Goal: Task Accomplishment & Management: Complete application form

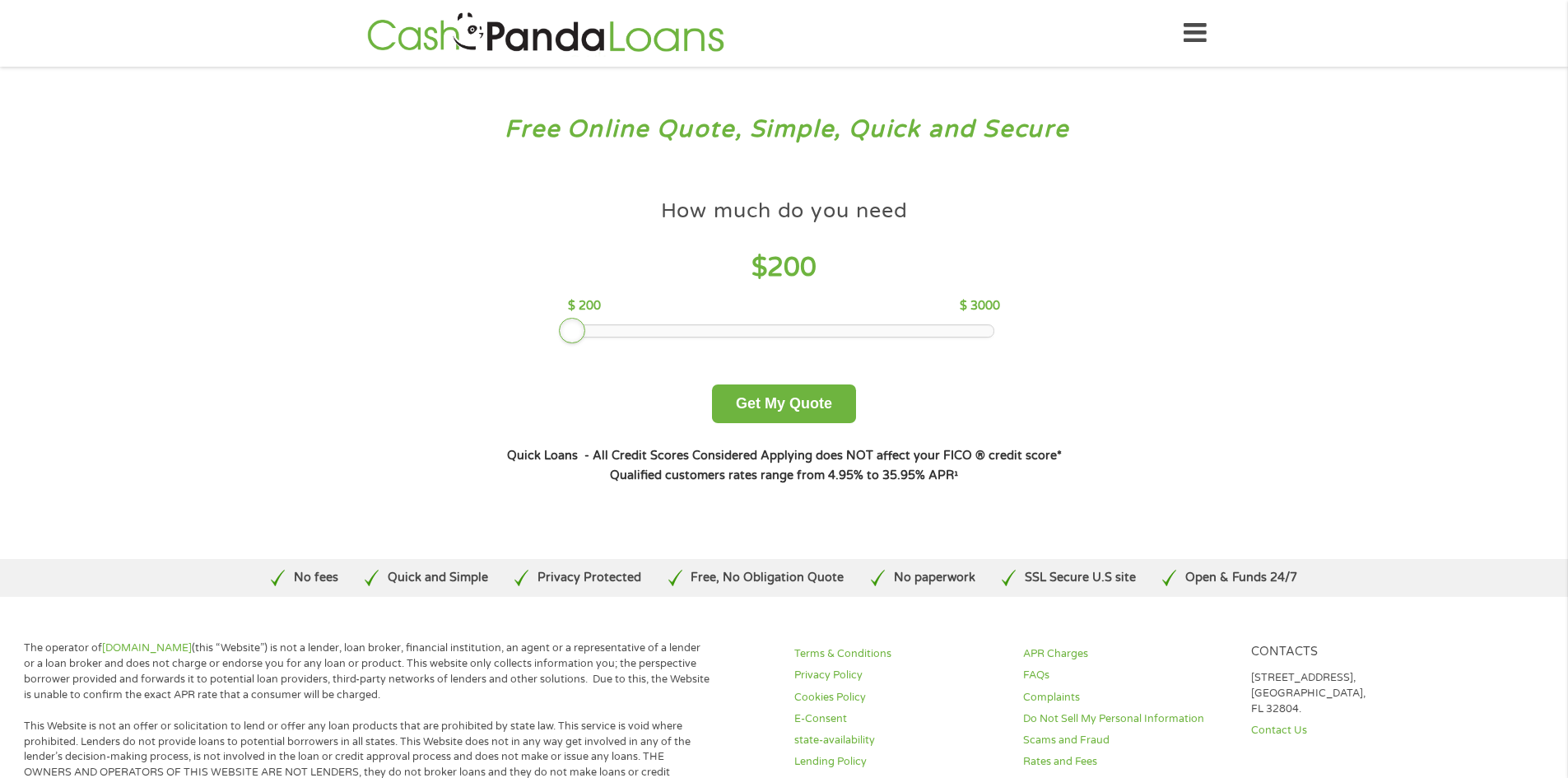
drag, startPoint x: 694, startPoint y: 329, endPoint x: 581, endPoint y: 325, distance: 113.1
click at [581, 325] on div at bounding box center [572, 331] width 27 height 27
drag, startPoint x: 582, startPoint y: 327, endPoint x: 592, endPoint y: 330, distance: 10.4
click at [592, 330] on div at bounding box center [587, 331] width 27 height 27
click at [792, 405] on button "Get My Quote" at bounding box center [784, 404] width 144 height 38
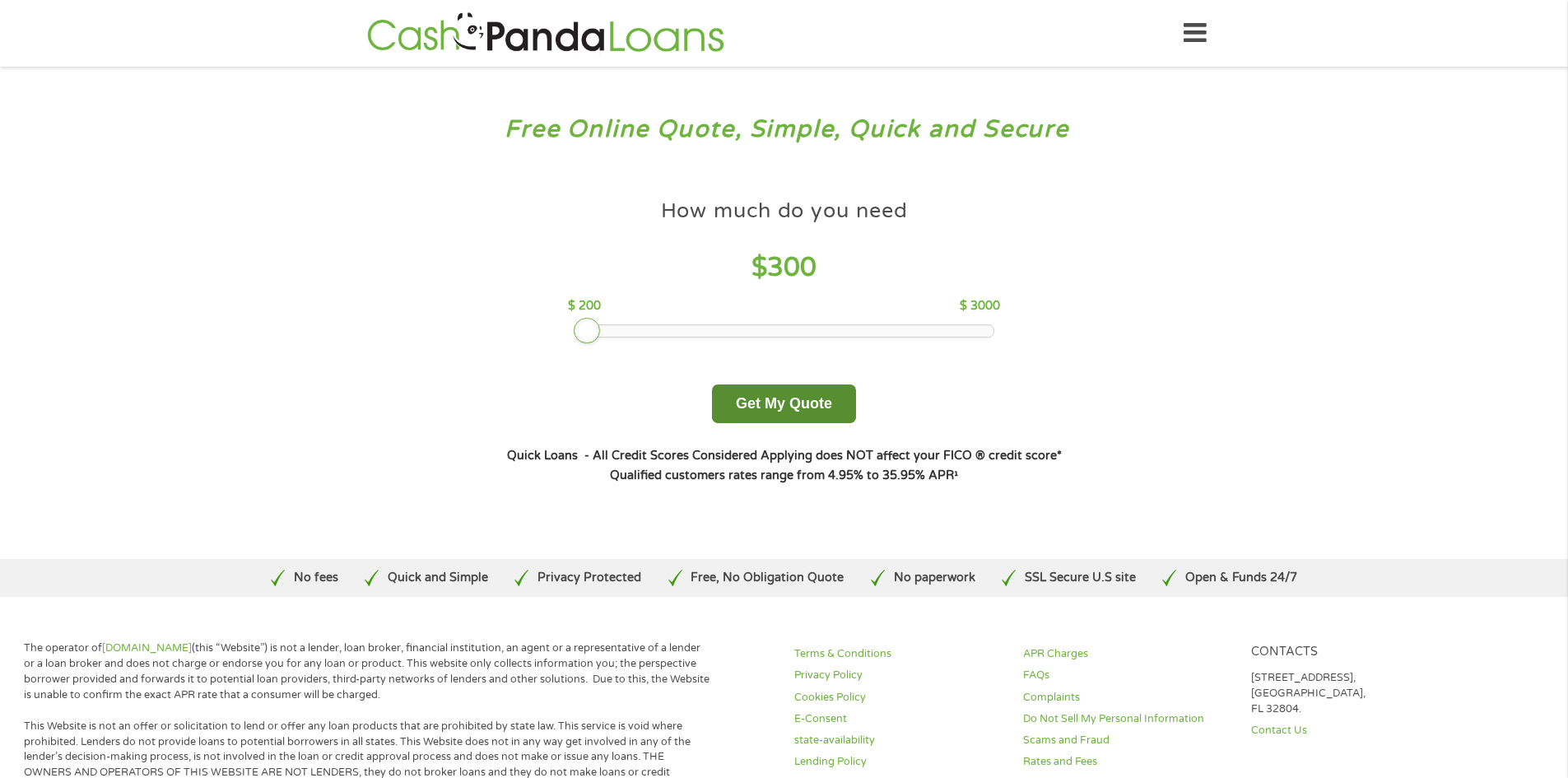
click at [785, 411] on button "Get My Quote" at bounding box center [784, 404] width 144 height 38
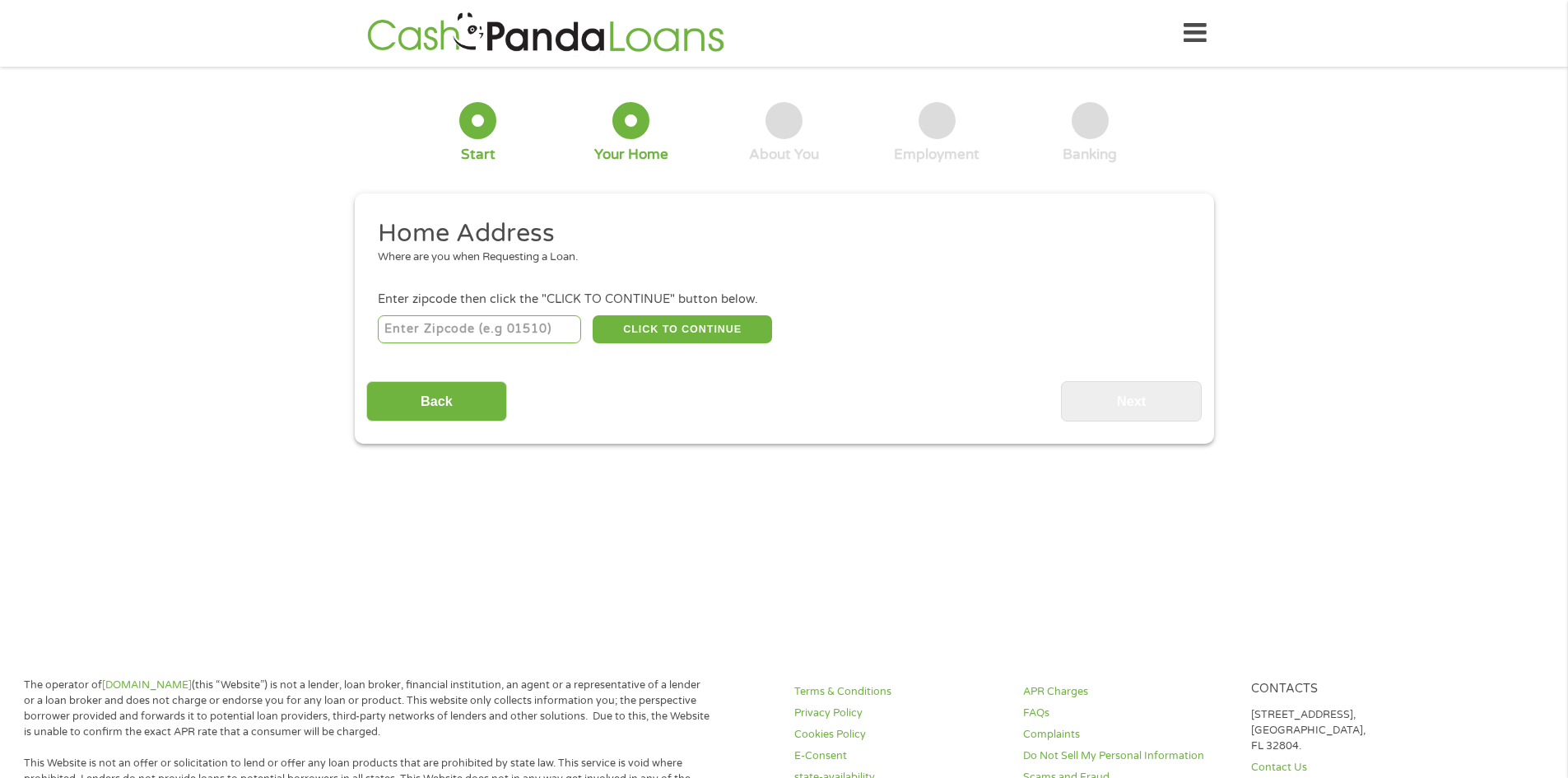
click at [451, 335] on input "number" at bounding box center [479, 329] width 204 height 28
type input "77063"
click at [697, 325] on button "CLICK TO CONTINUE" at bounding box center [682, 329] width 179 height 28
type input "77063"
type input "[GEOGRAPHIC_DATA]"
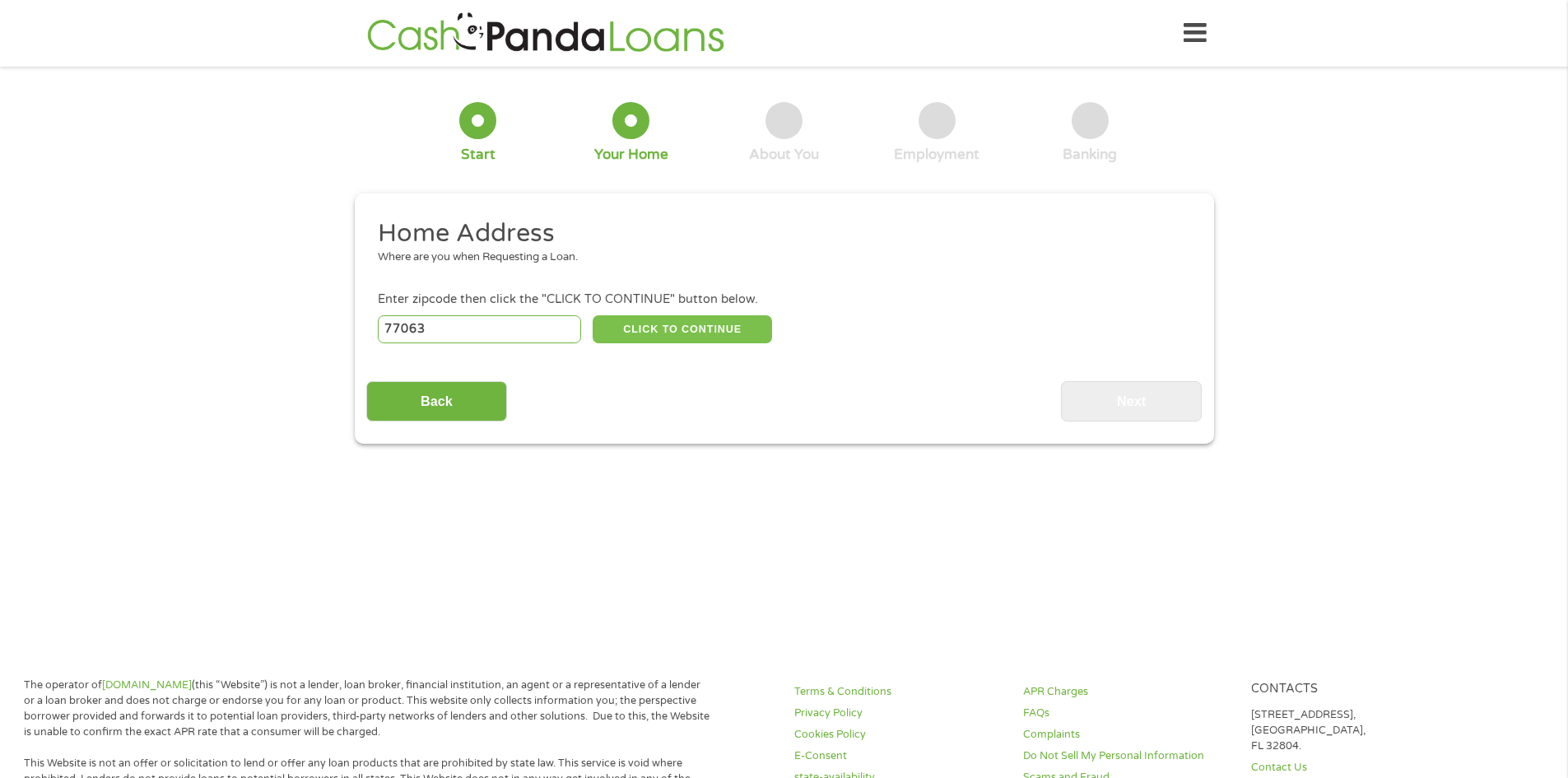
select select "[US_STATE]"
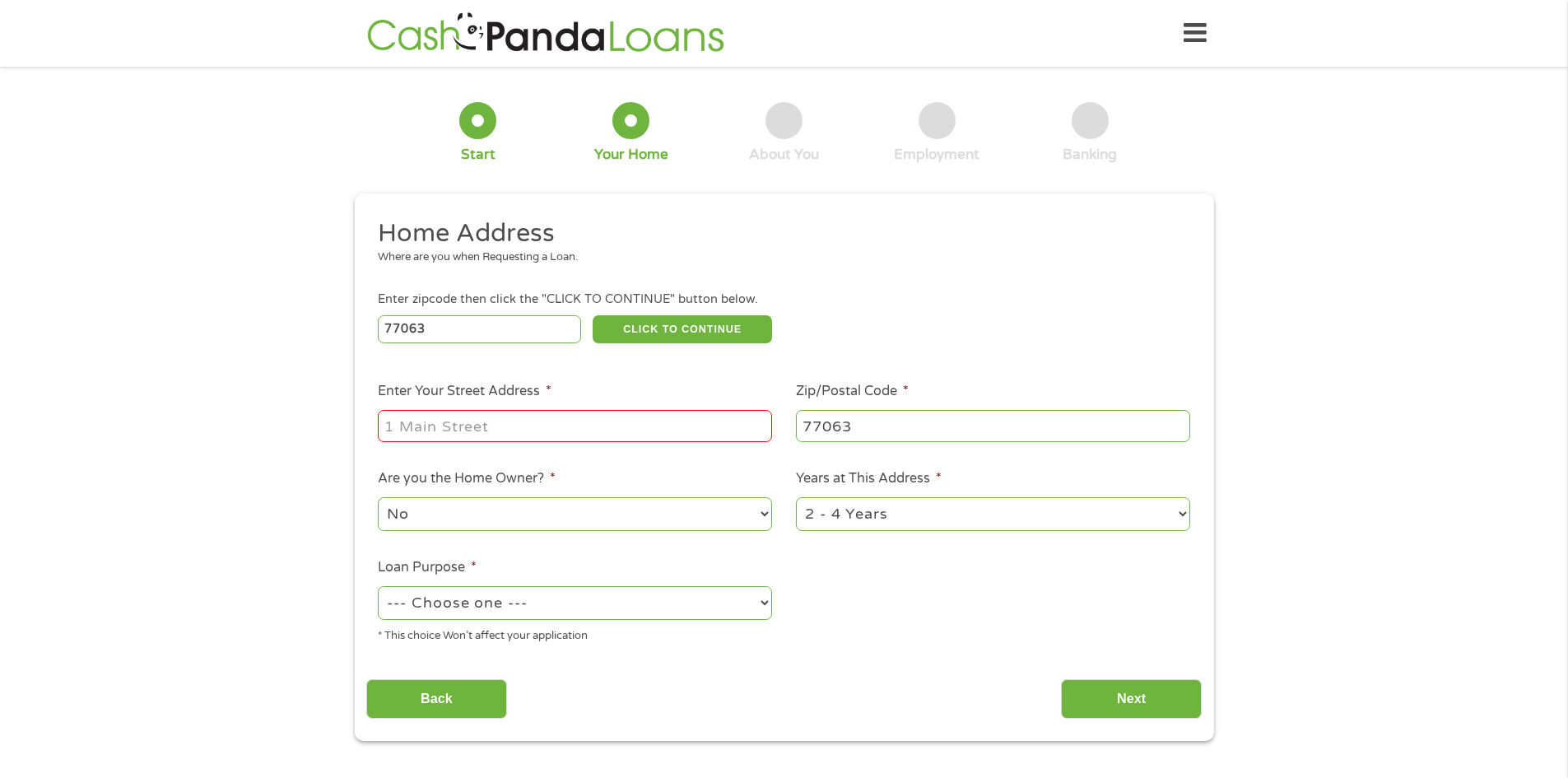
click at [601, 418] on input "Enter Your Street Address *" at bounding box center [575, 426] width 395 height 32
type input "[STREET_ADDRESS][PERSON_NAME]"
click at [615, 593] on select "--- Choose one --- Pay Bills Debt Consolidation Home Improvement Major Purchase…" at bounding box center [575, 604] width 395 height 33
select select "other"
click at [378, 587] on select "--- Choose one --- Pay Bills Debt Consolidation Home Improvement Major Purchase…" at bounding box center [575, 604] width 395 height 33
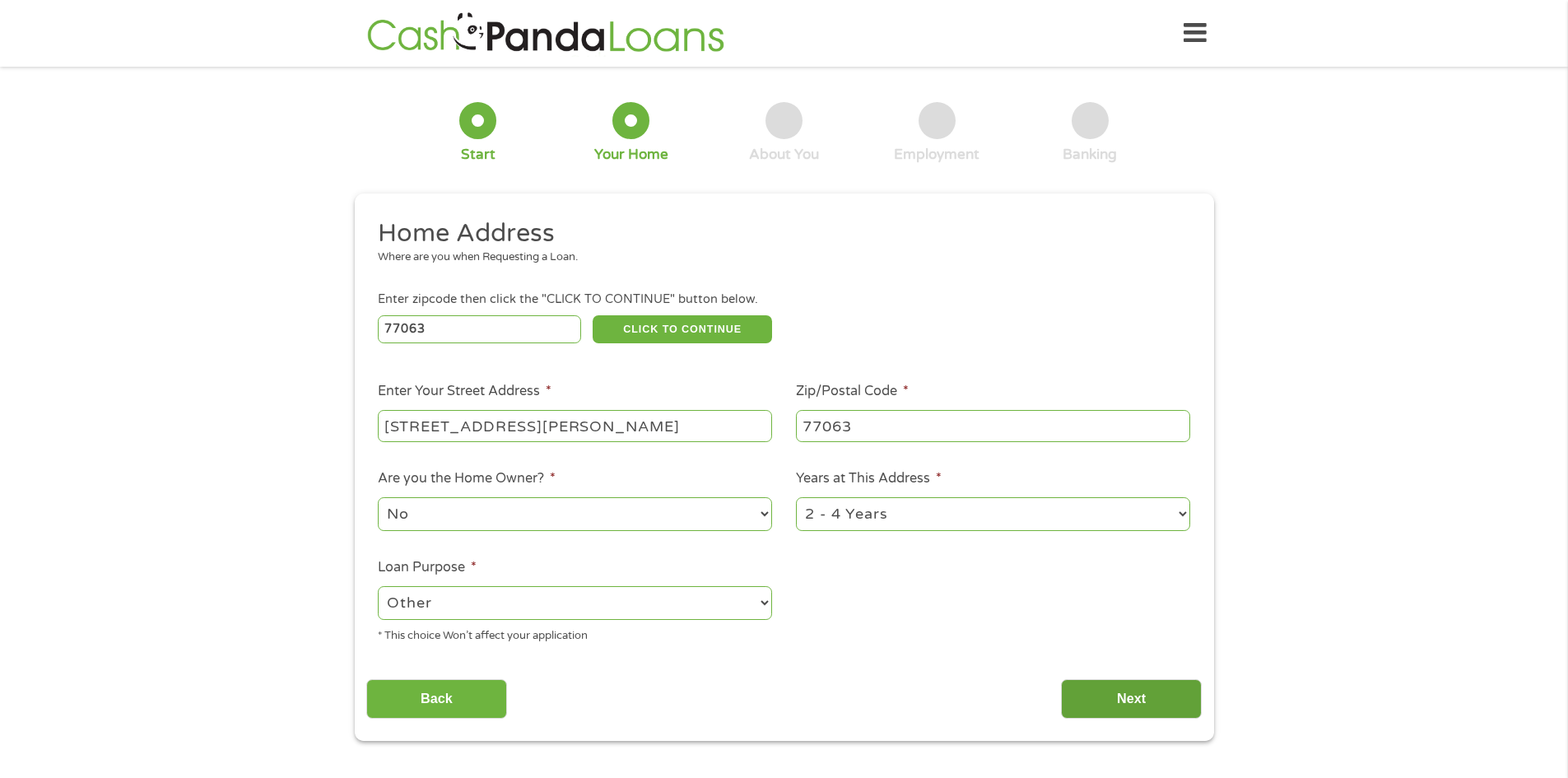
click at [1090, 692] on input "Next" at bounding box center [1131, 699] width 141 height 40
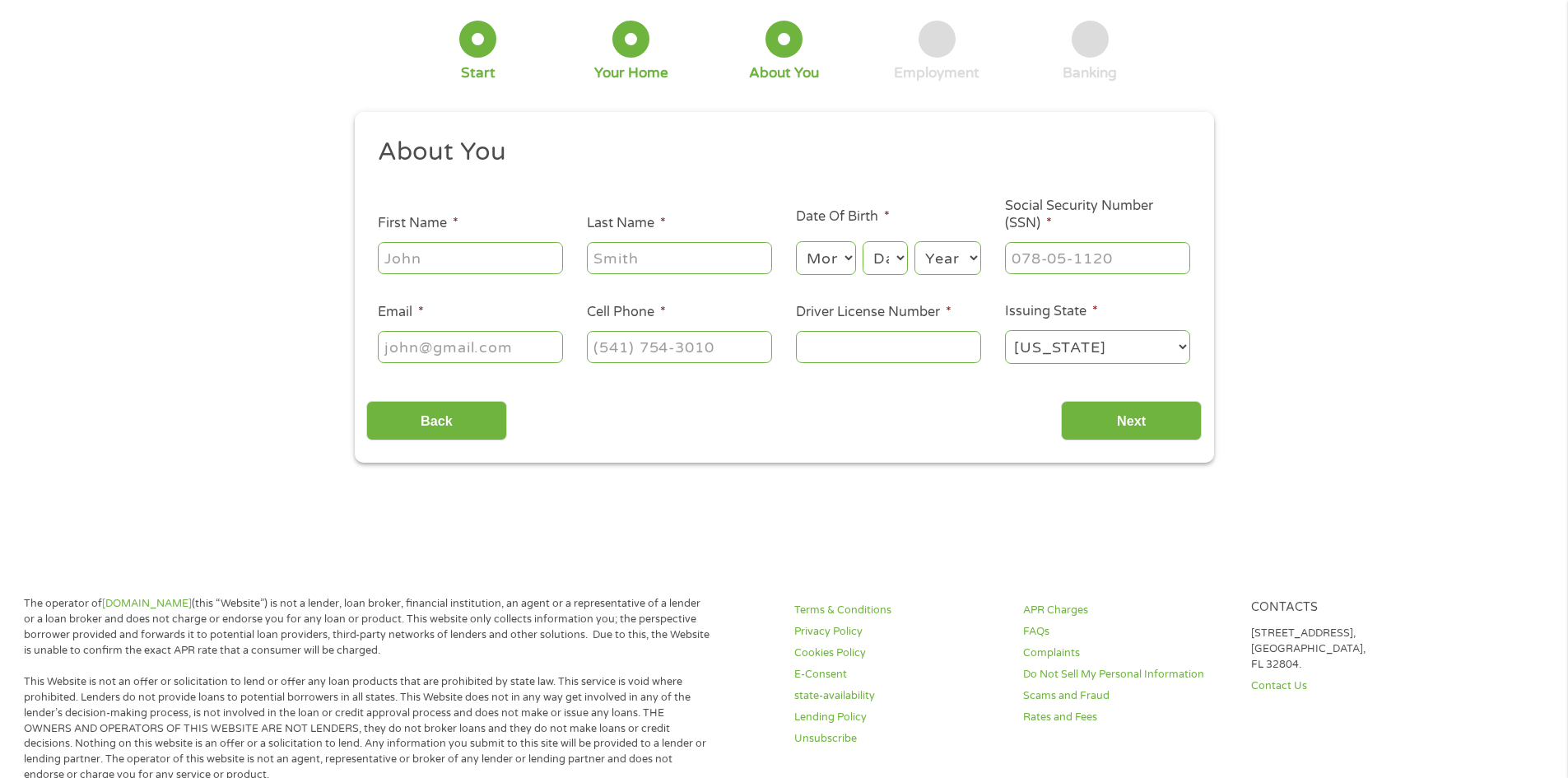
scroll to position [83, 0]
click at [459, 268] on input "First Name *" at bounding box center [470, 257] width 185 height 32
type input "[PERSON_NAME]"
select select "11"
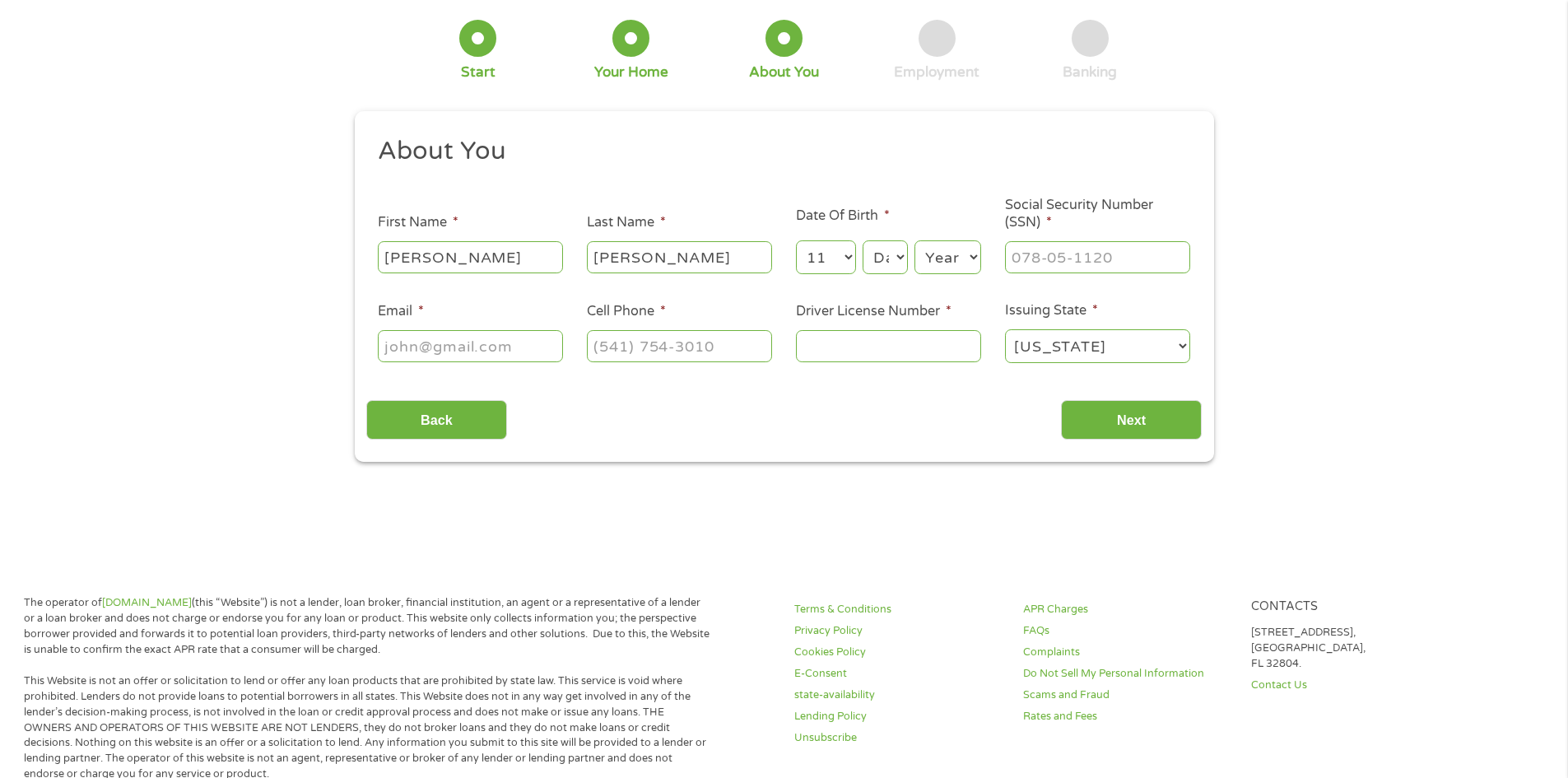
click at [973, 255] on select "Year [DATE] 2006 2005 2004 2003 2002 2001 2000 1999 1998 1997 1996 1995 1994 19…" at bounding box center [948, 257] width 67 height 33
click at [897, 257] on select "Day 1 2 3 4 5 6 7 8 9 10 11 12 13 14 15 16 17 18 19 20 21 22 23 24 25 26 27 28 …" at bounding box center [885, 257] width 44 height 33
select select "6"
click at [863, 240] on select "Day 1 2 3 4 5 6 7 8 9 10 11 12 13 14 15 16 17 18 19 20 21 22 23 24 25 26 27 28 …" at bounding box center [885, 257] width 44 height 33
click at [970, 260] on select "Year [DATE] 2006 2005 2004 2003 2002 2001 2000 1999 1998 1997 1996 1995 1994 19…" at bounding box center [948, 257] width 67 height 33
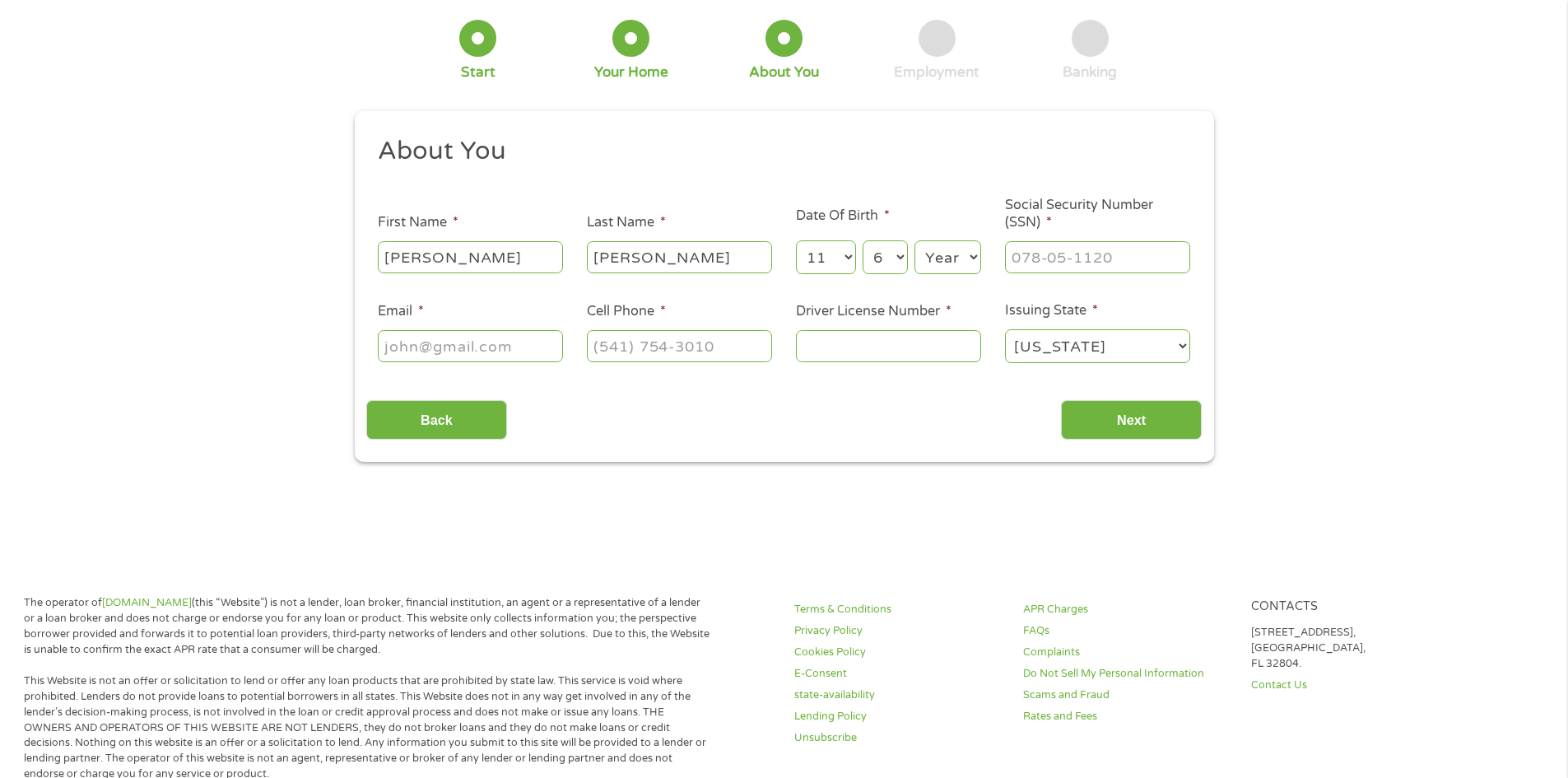
select select "1979"
click at [914, 240] on select "Year [DATE] 2006 2005 2004 2003 2002 2001 2000 1999 1998 1997 1996 1995 1994 19…" at bounding box center [948, 257] width 67 height 33
click at [1063, 258] on input "___-__-____" at bounding box center [1098, 257] width 185 height 32
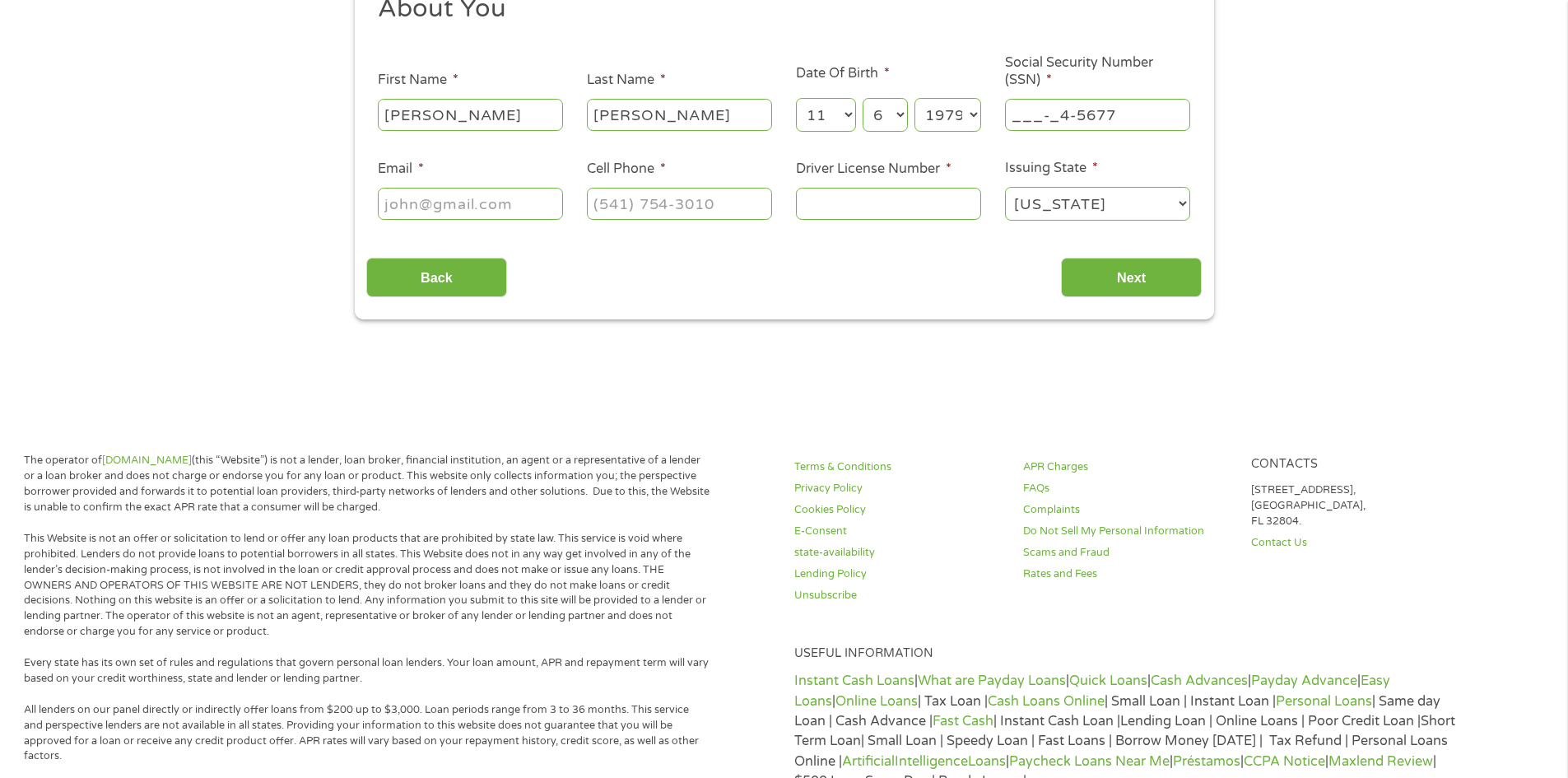
scroll to position [247, 0]
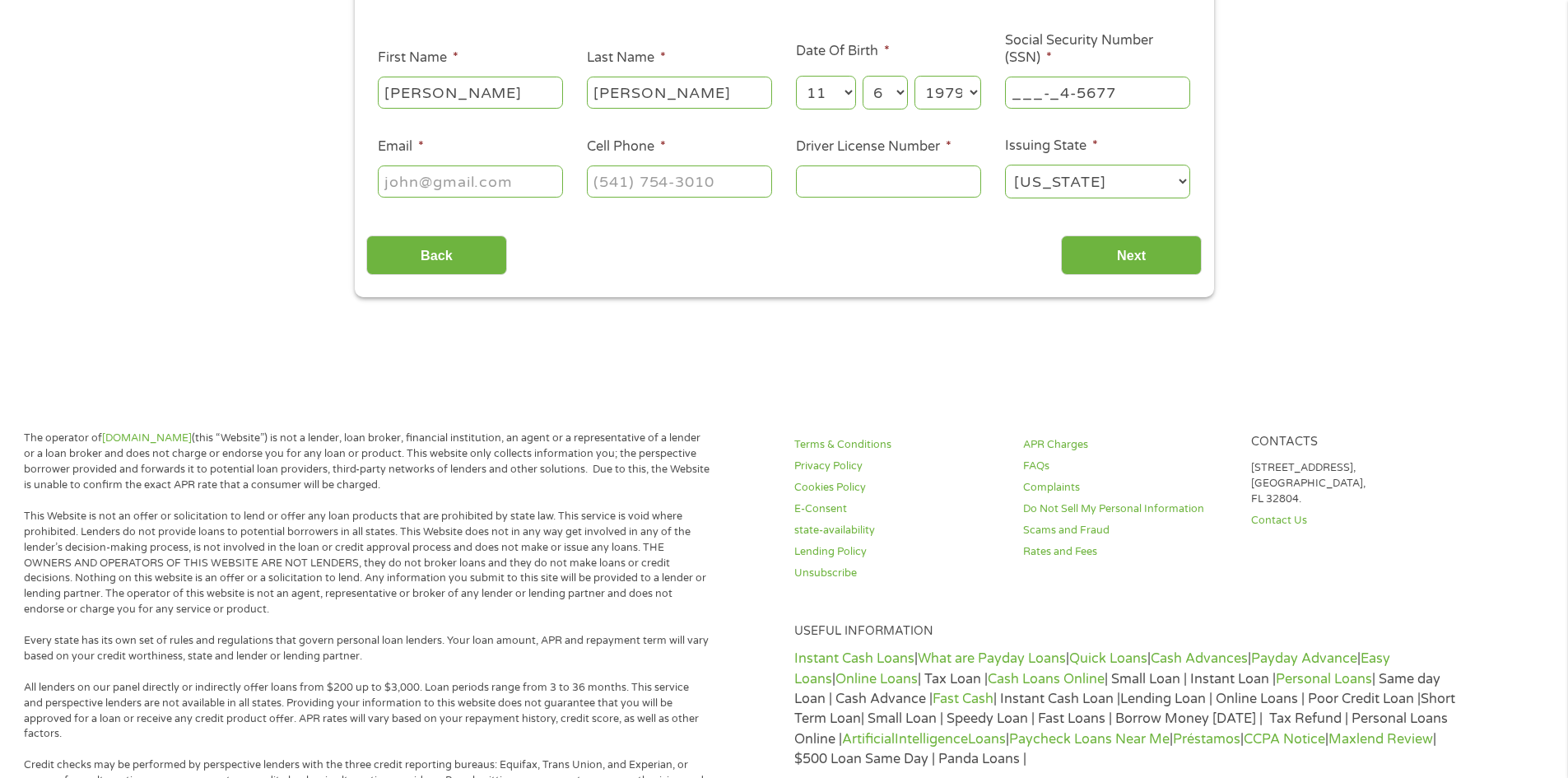
click at [1135, 102] on input "___-_4-5677" at bounding box center [1098, 93] width 185 height 32
type input "456-77-5564"
click at [415, 182] on input "Email *" at bounding box center [470, 181] width 185 height 32
type input "[EMAIL_ADDRESS][DOMAIN_NAME]"
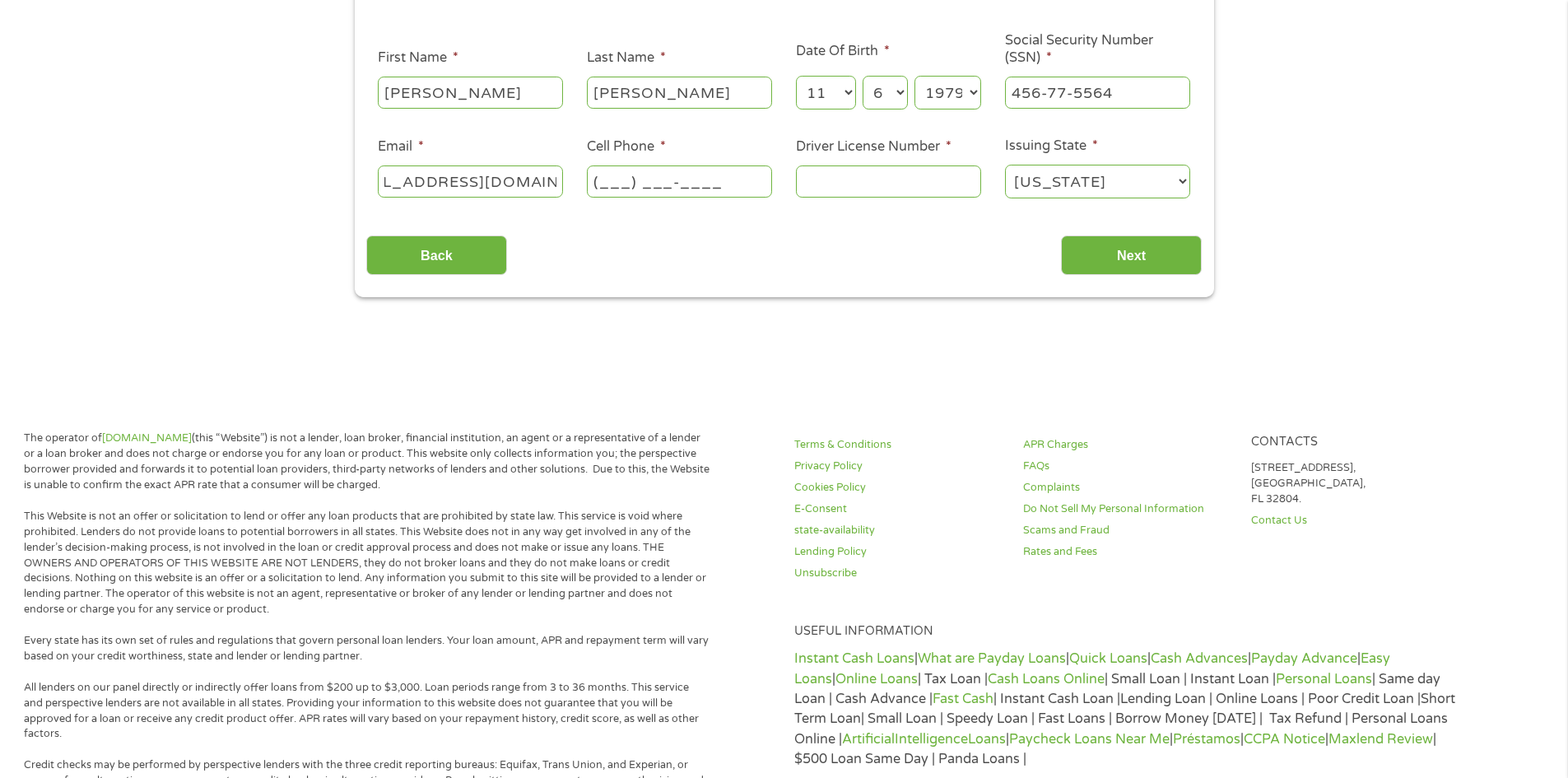
scroll to position [0, 0]
type input "[PHONE_NUMBER]"
type input "14775151"
click at [1105, 244] on input "Next" at bounding box center [1131, 255] width 141 height 40
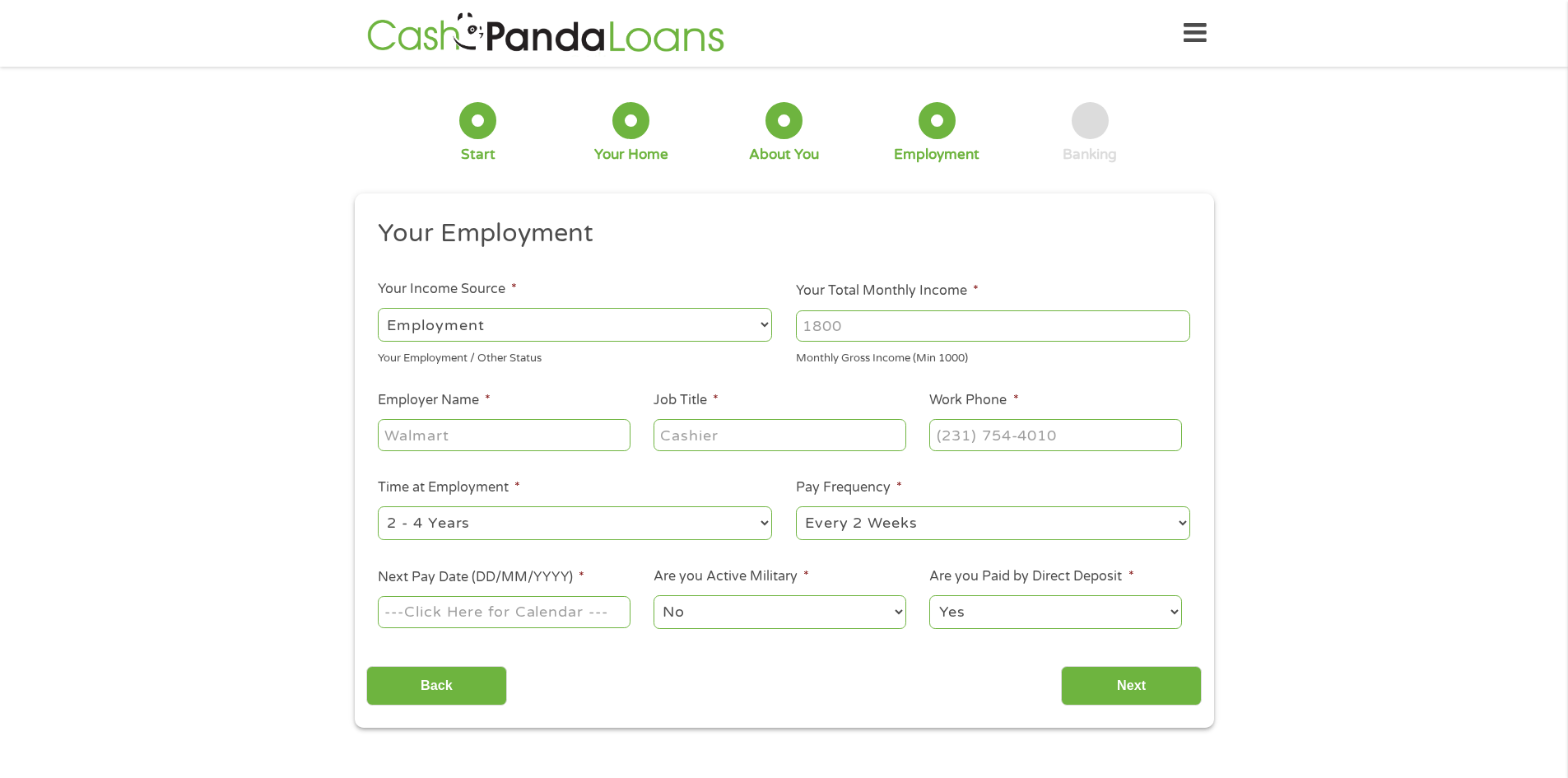
click at [657, 320] on select "--- Choose one --- Employment [DEMOGRAPHIC_DATA] Benefits" at bounding box center [575, 325] width 395 height 33
click at [378, 308] on select "--- Choose one --- Employment [DEMOGRAPHIC_DATA] Benefits" at bounding box center [575, 325] width 395 height 33
click at [930, 337] on input "Your Total Monthly Income *" at bounding box center [993, 326] width 395 height 32
type input "3068"
click at [464, 433] on input "Employer Name *" at bounding box center [504, 435] width 252 height 32
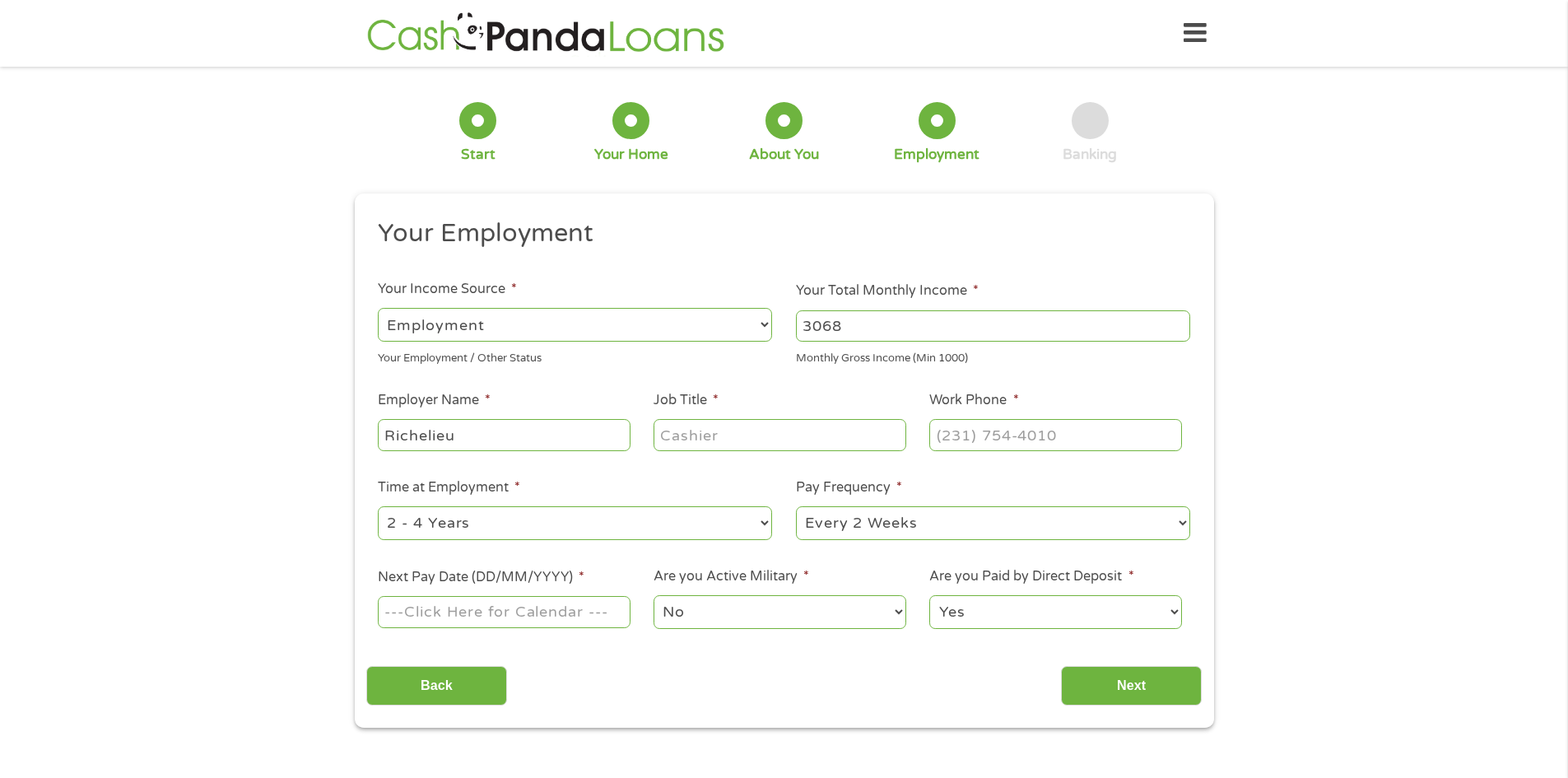
type input "Richelieu"
type input "Inside Sales"
type input "[PHONE_NUMBER]"
click at [534, 523] on select "--- Choose one --- 1 Year or less 1 - 2 Years 2 - 4 Years Over 4 Years" at bounding box center [575, 523] width 395 height 33
click at [890, 523] on select "--- Choose one --- Every 2 Weeks Every Week Monthly Semi-Monthly" at bounding box center [993, 523] width 395 height 33
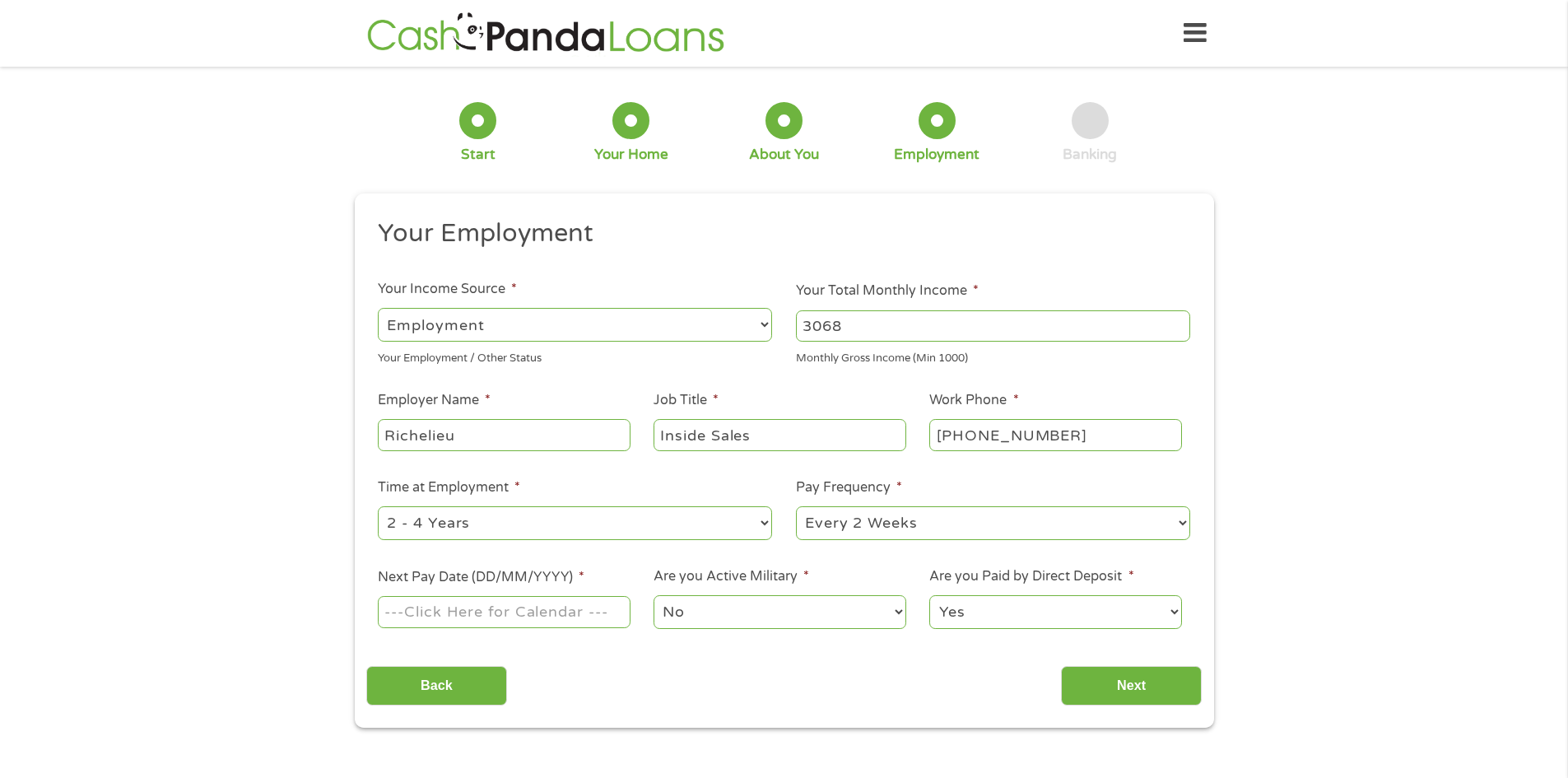
drag, startPoint x: 695, startPoint y: 699, endPoint x: 662, endPoint y: 679, distance: 38.6
click at [695, 699] on div "Back Next" at bounding box center [784, 680] width 836 height 52
click at [536, 597] on input "Next Pay Date (DD/MM/YYYY) *" at bounding box center [504, 613] width 252 height 32
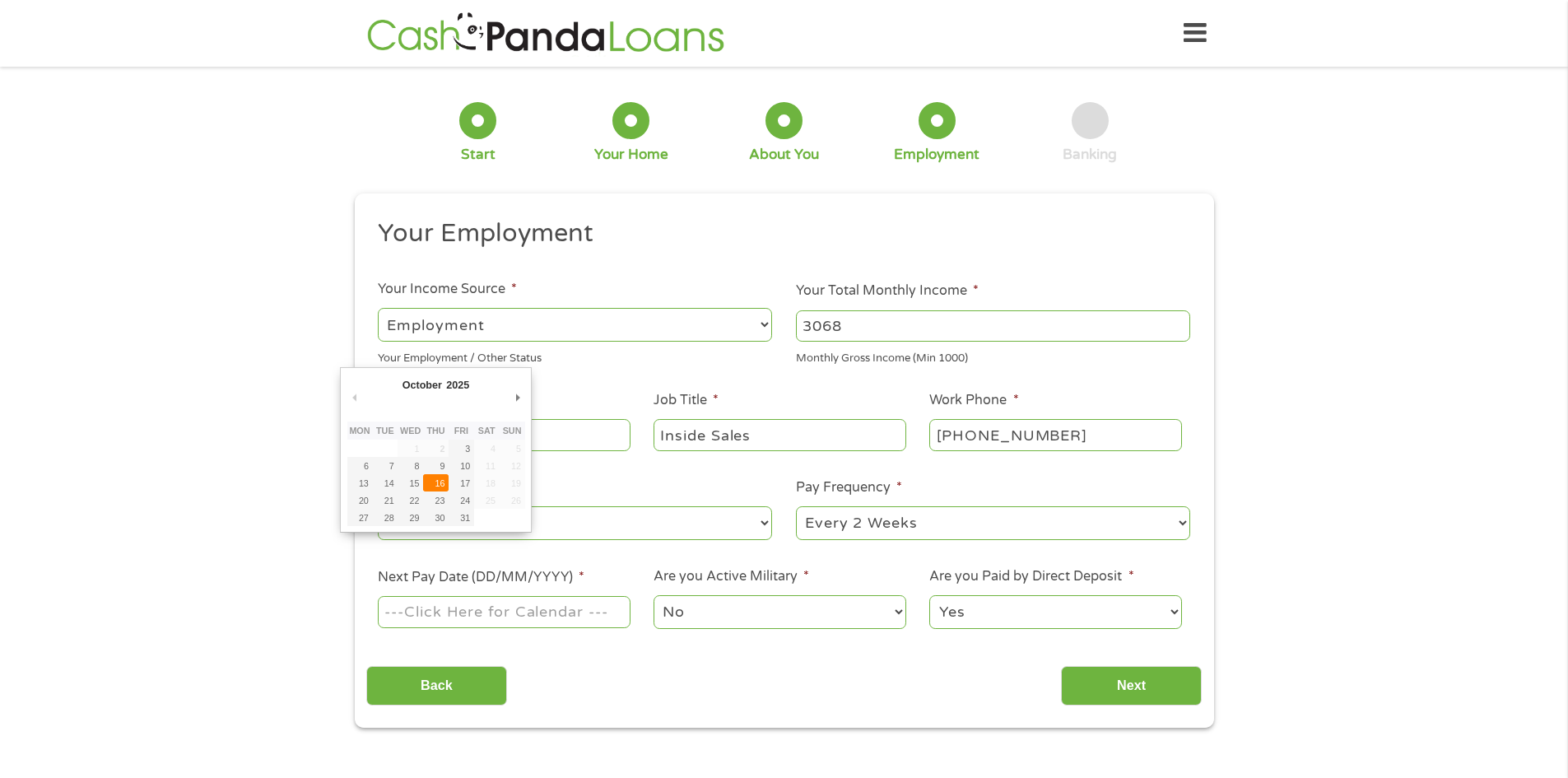
type input "[DATE]"
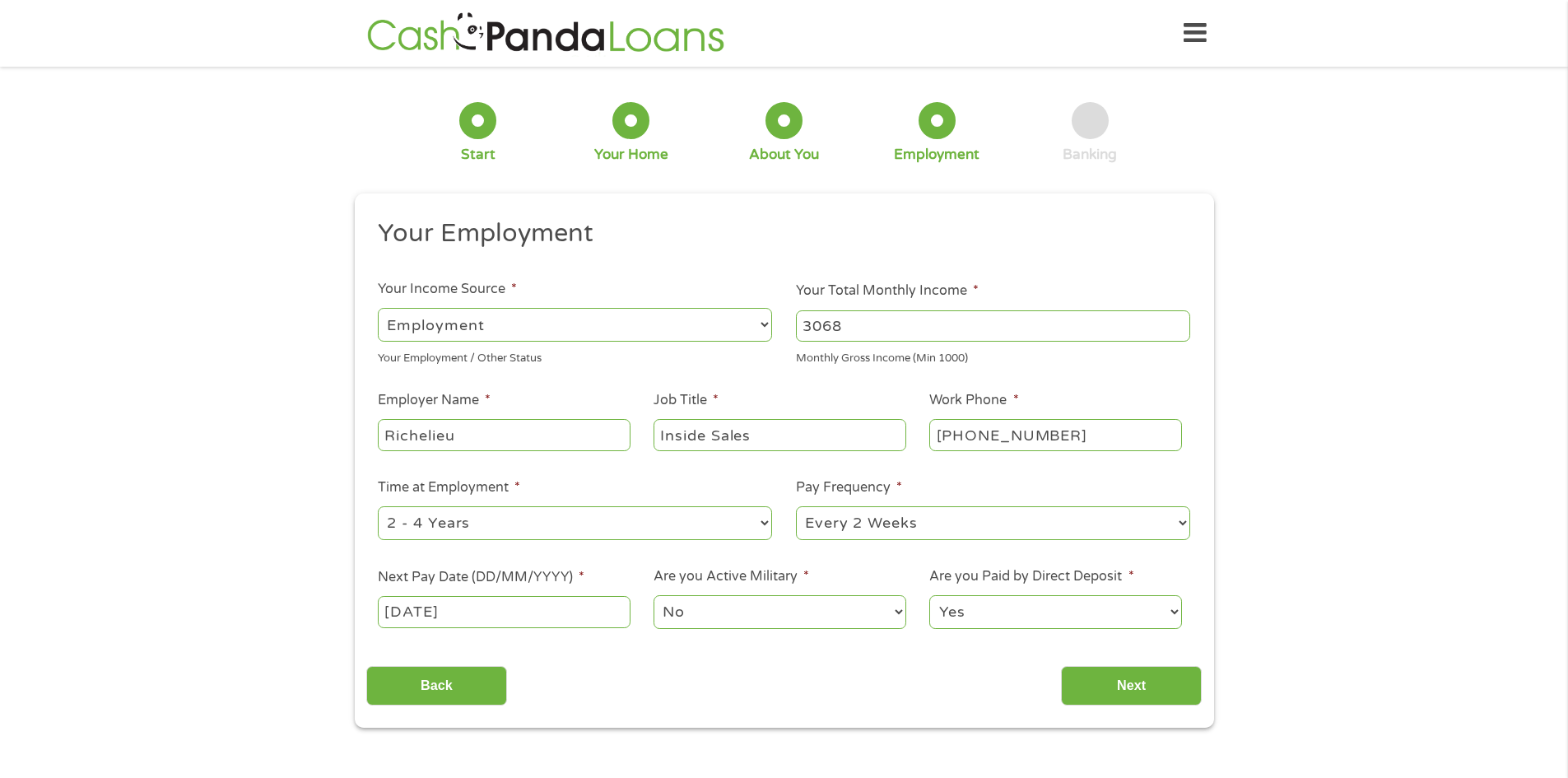
click at [759, 616] on select "No Yes" at bounding box center [780, 613] width 252 height 33
drag, startPoint x: 968, startPoint y: 716, endPoint x: 972, endPoint y: 705, distance: 11.7
click at [969, 712] on div "This field is hidden when viewing the form gclid CjwKCAjwxfjGBhAUEiwAKWPwDgUvN8…" at bounding box center [784, 461] width 859 height 535
click at [1016, 613] on select "Yes No" at bounding box center [1055, 613] width 252 height 33
click at [957, 684] on div "Back Next" at bounding box center [784, 680] width 836 height 52
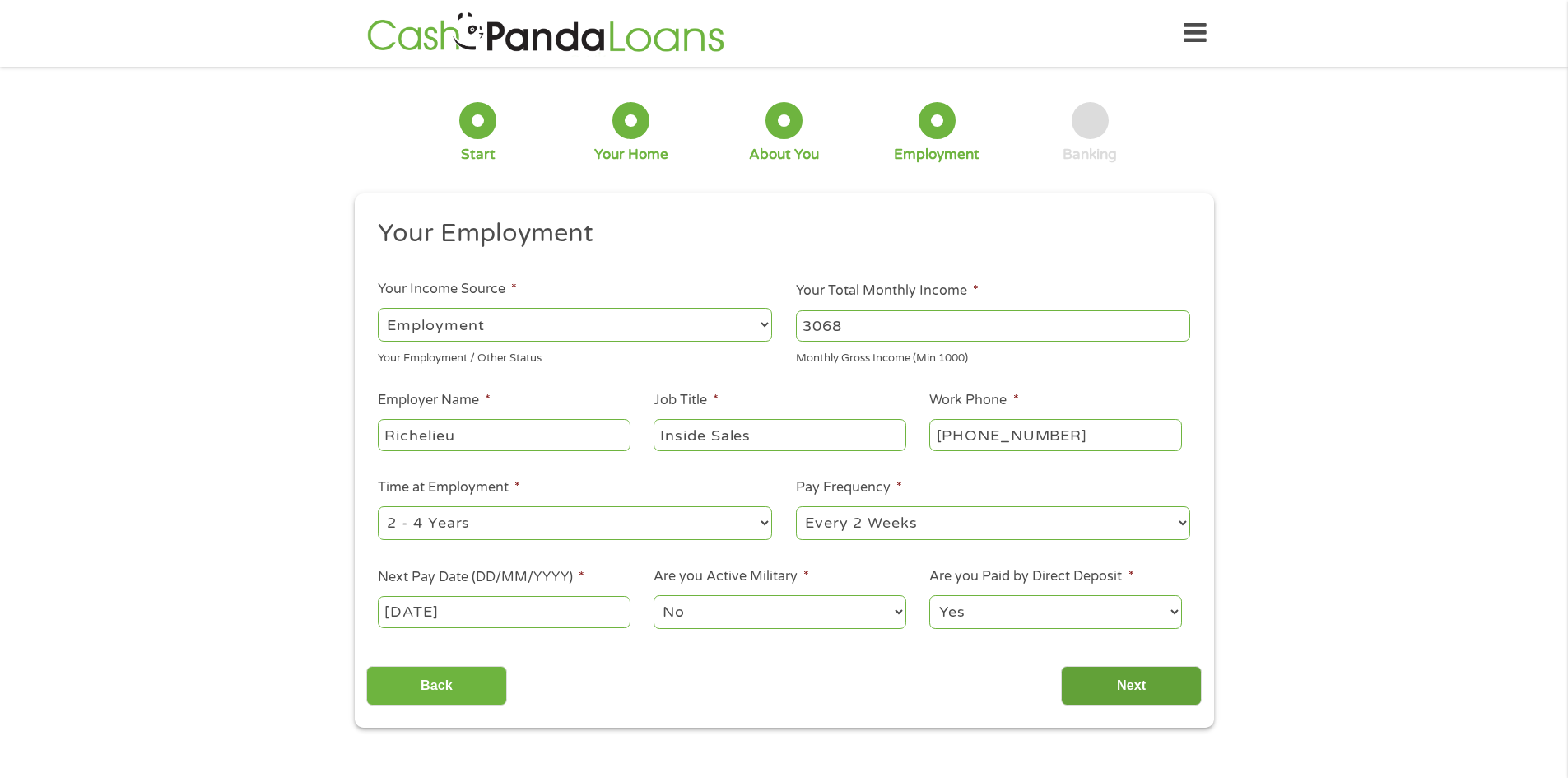
click at [1093, 683] on input "Next" at bounding box center [1131, 686] width 141 height 40
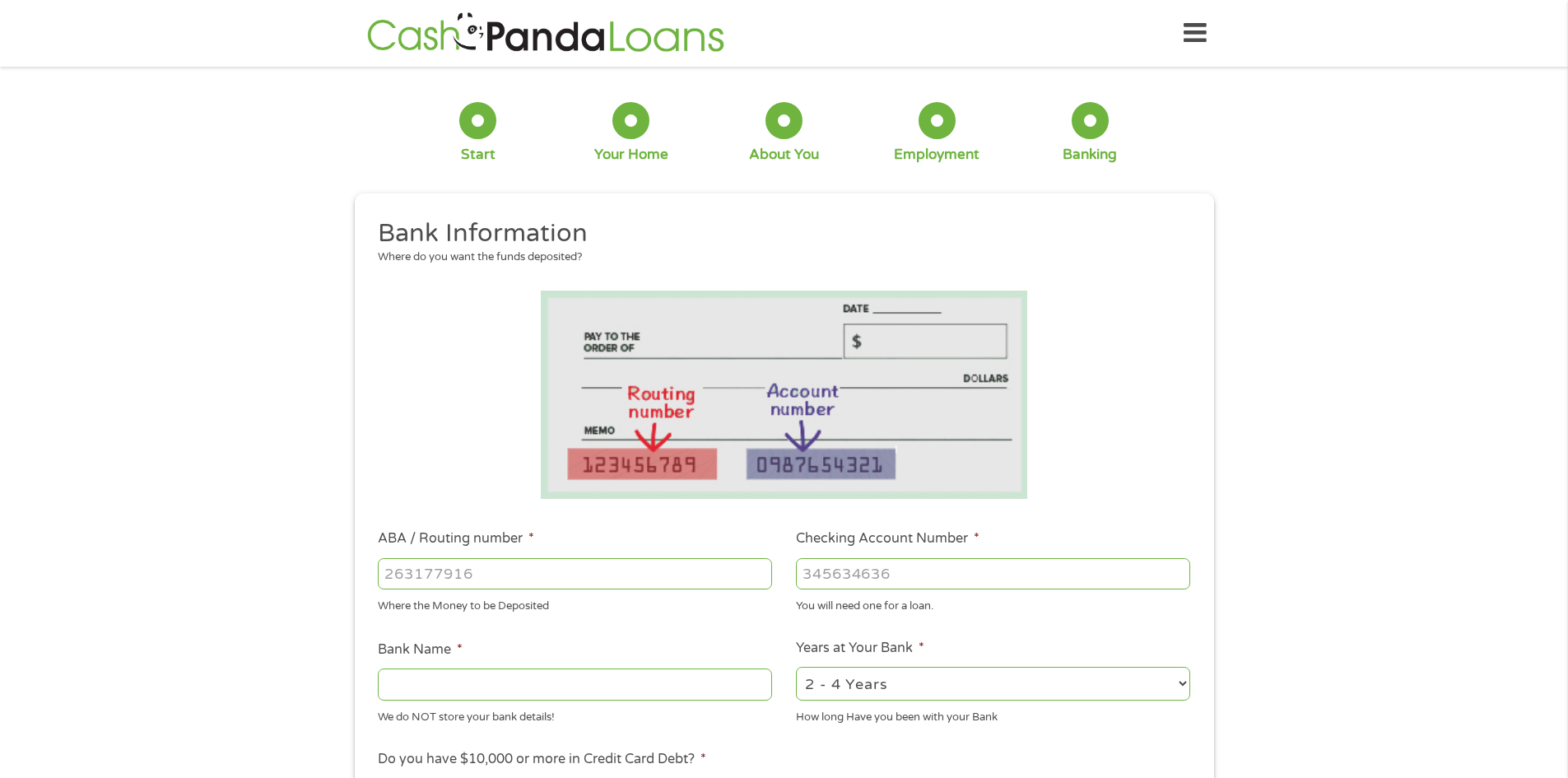
click at [508, 580] on input "ABA / Routing number *" at bounding box center [575, 574] width 395 height 32
type input "114000093"
type input "FROST BANK"
type input "0106069789"
click at [1101, 689] on select "2 - 4 Years 6 - 12 Months 1 - 2 Years Over 4 Years" at bounding box center [993, 684] width 395 height 33
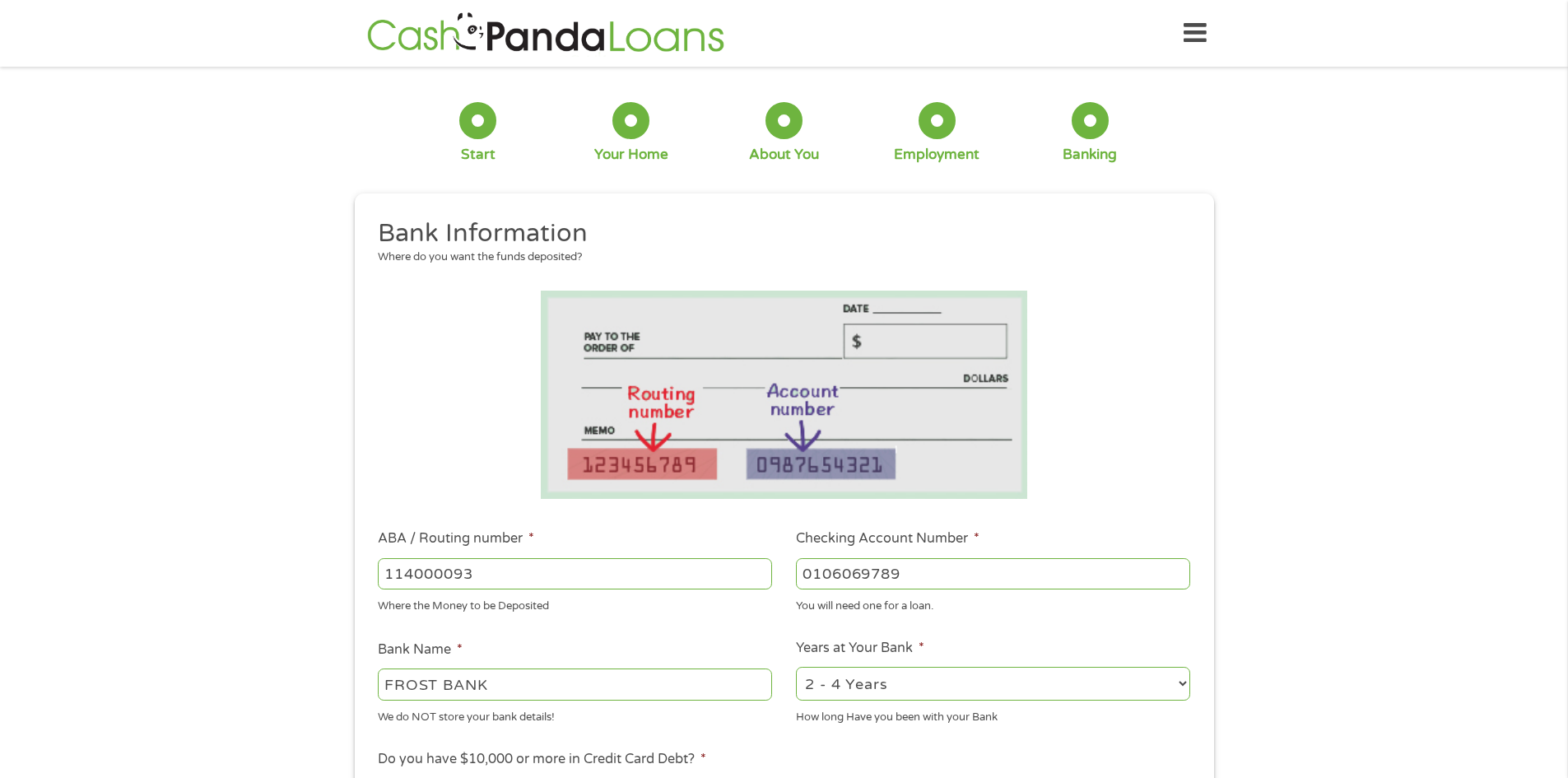
select select "12months"
click at [796, 668] on select "2 - 4 Years 6 - 12 Months 1 - 2 Years Over 4 Years" at bounding box center [993, 684] width 395 height 33
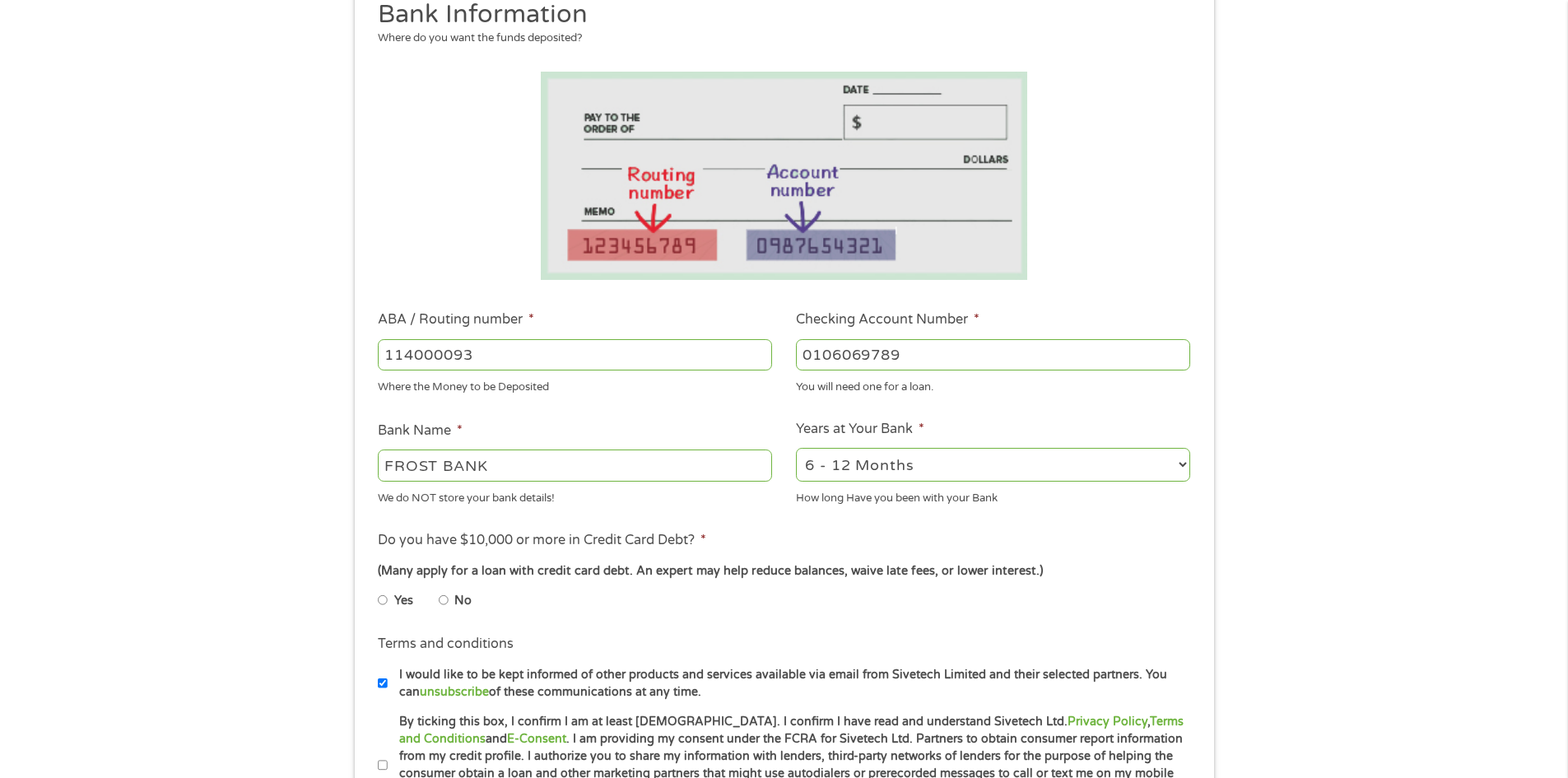
scroll to position [247, 0]
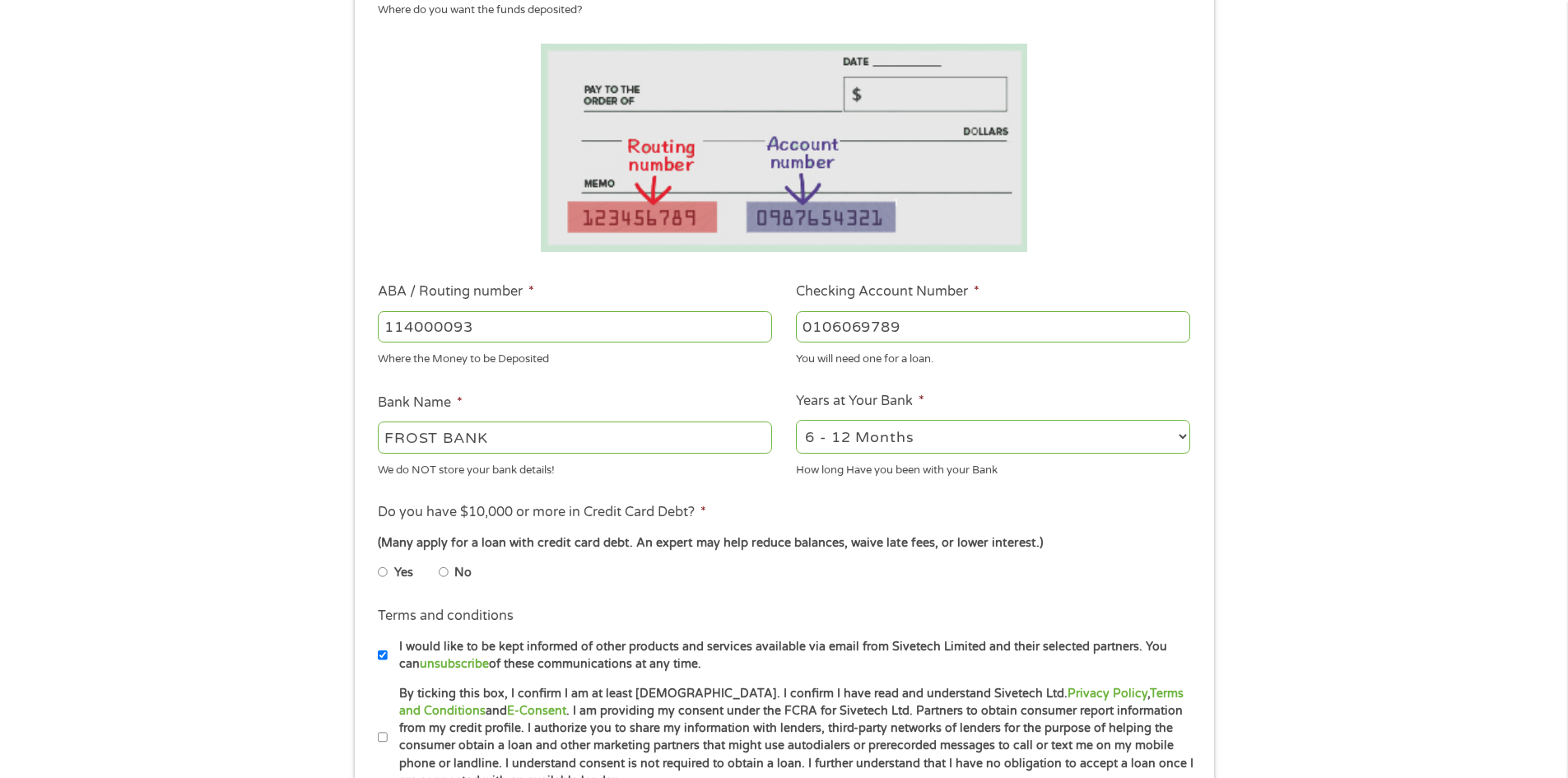
click at [449, 573] on li "No" at bounding box center [469, 572] width 59 height 32
click at [446, 570] on input "No" at bounding box center [444, 572] width 10 height 27
radio input "true"
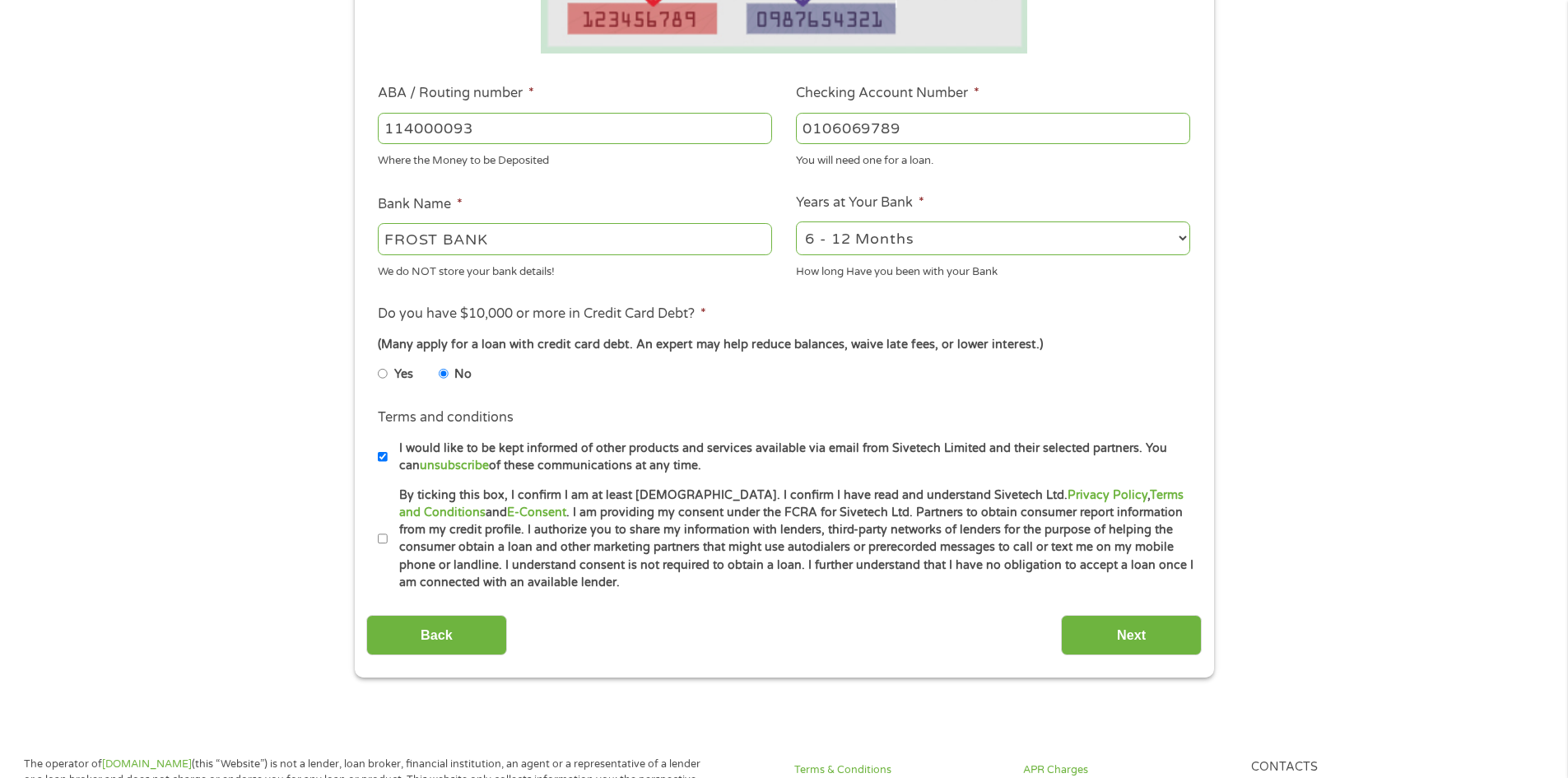
scroll to position [494, 0]
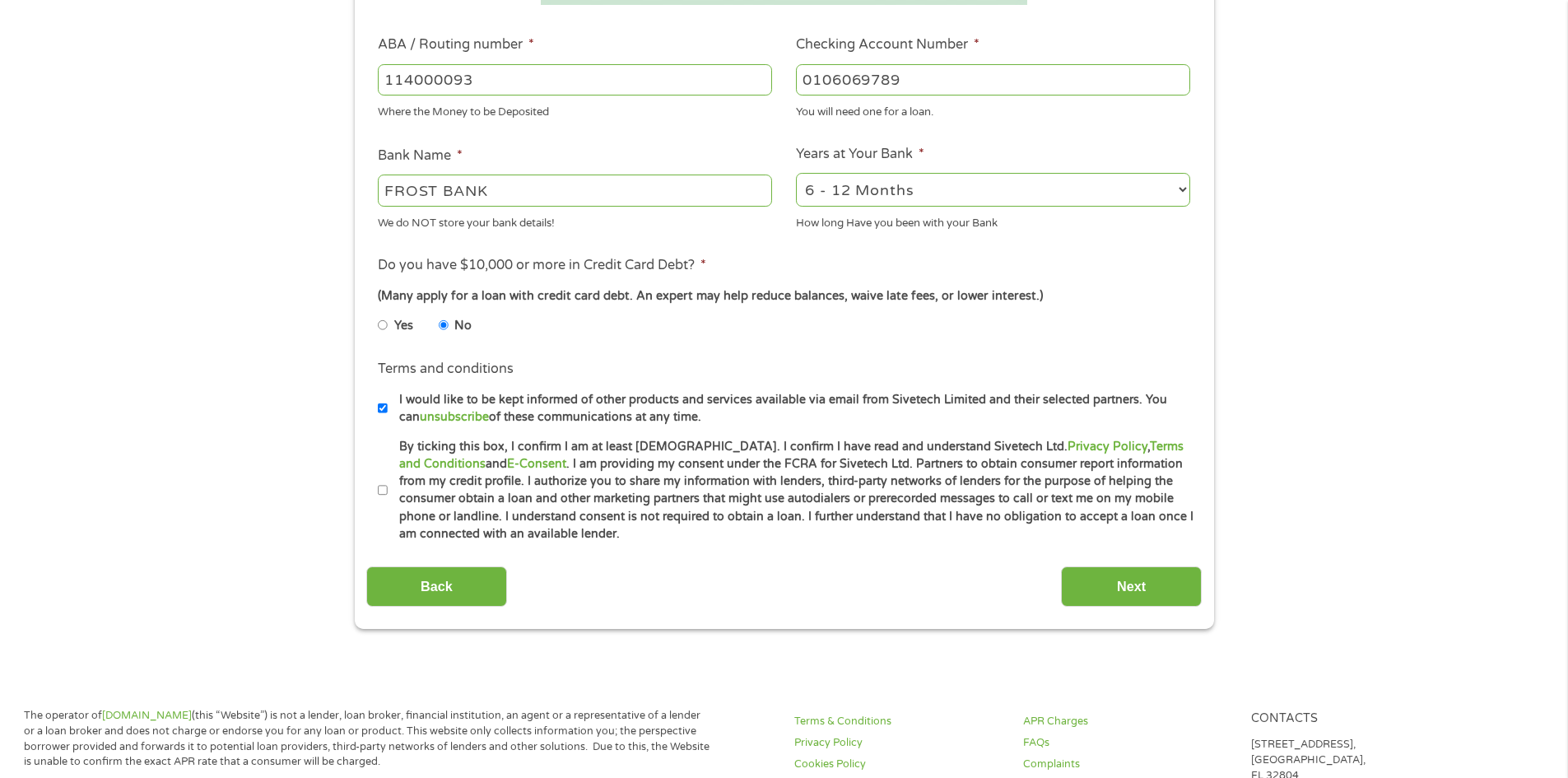
click at [380, 409] on input "I would like to be kept informed of other products and services available via e…" at bounding box center [383, 408] width 10 height 27
checkbox input "false"
click at [380, 495] on input "By ticking this box, I confirm I am at least [DEMOGRAPHIC_DATA]. I confirm I ha…" at bounding box center [383, 490] width 10 height 27
checkbox input "true"
click at [1079, 590] on input "Next" at bounding box center [1131, 586] width 141 height 40
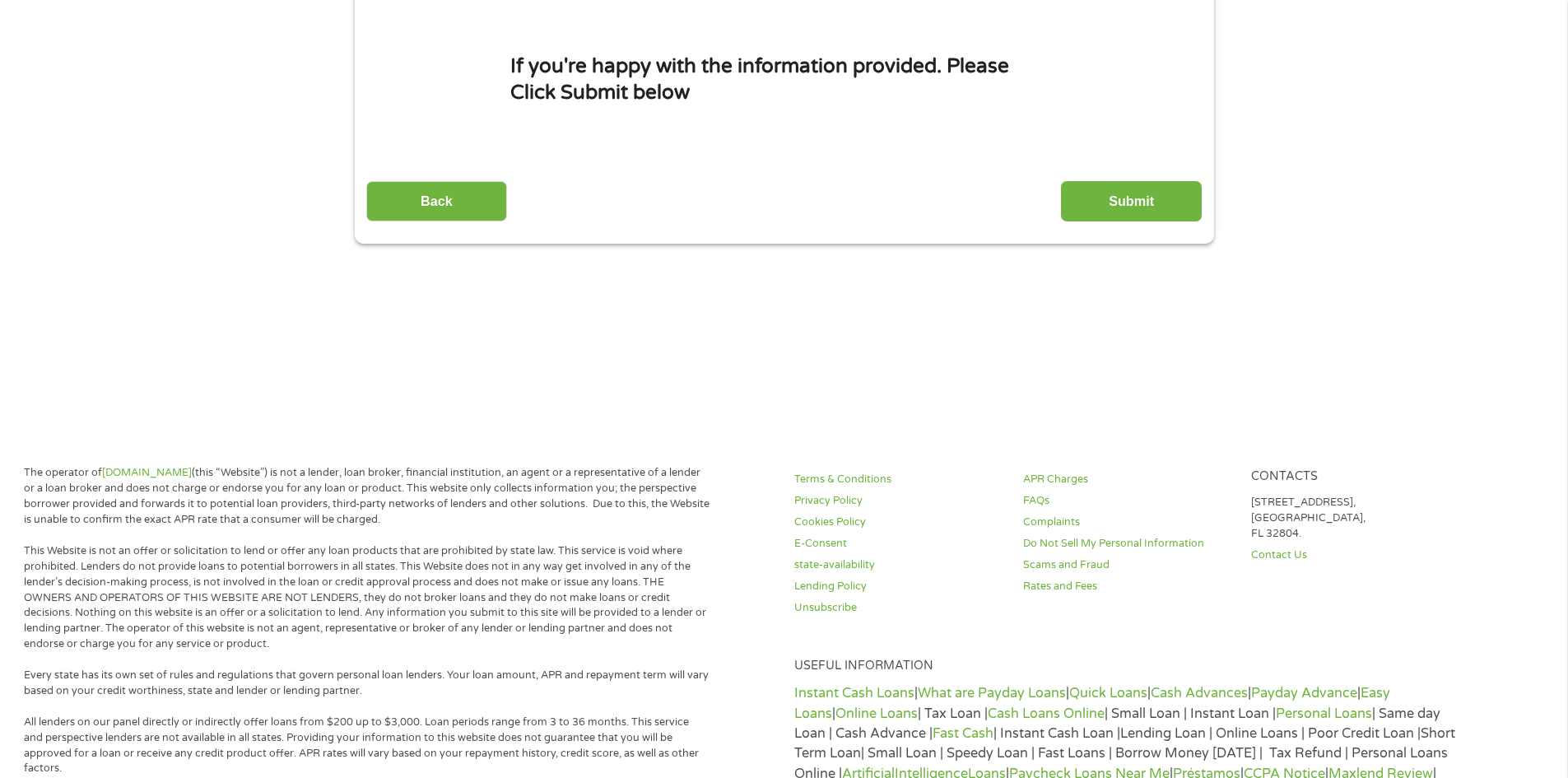
scroll to position [0, 0]
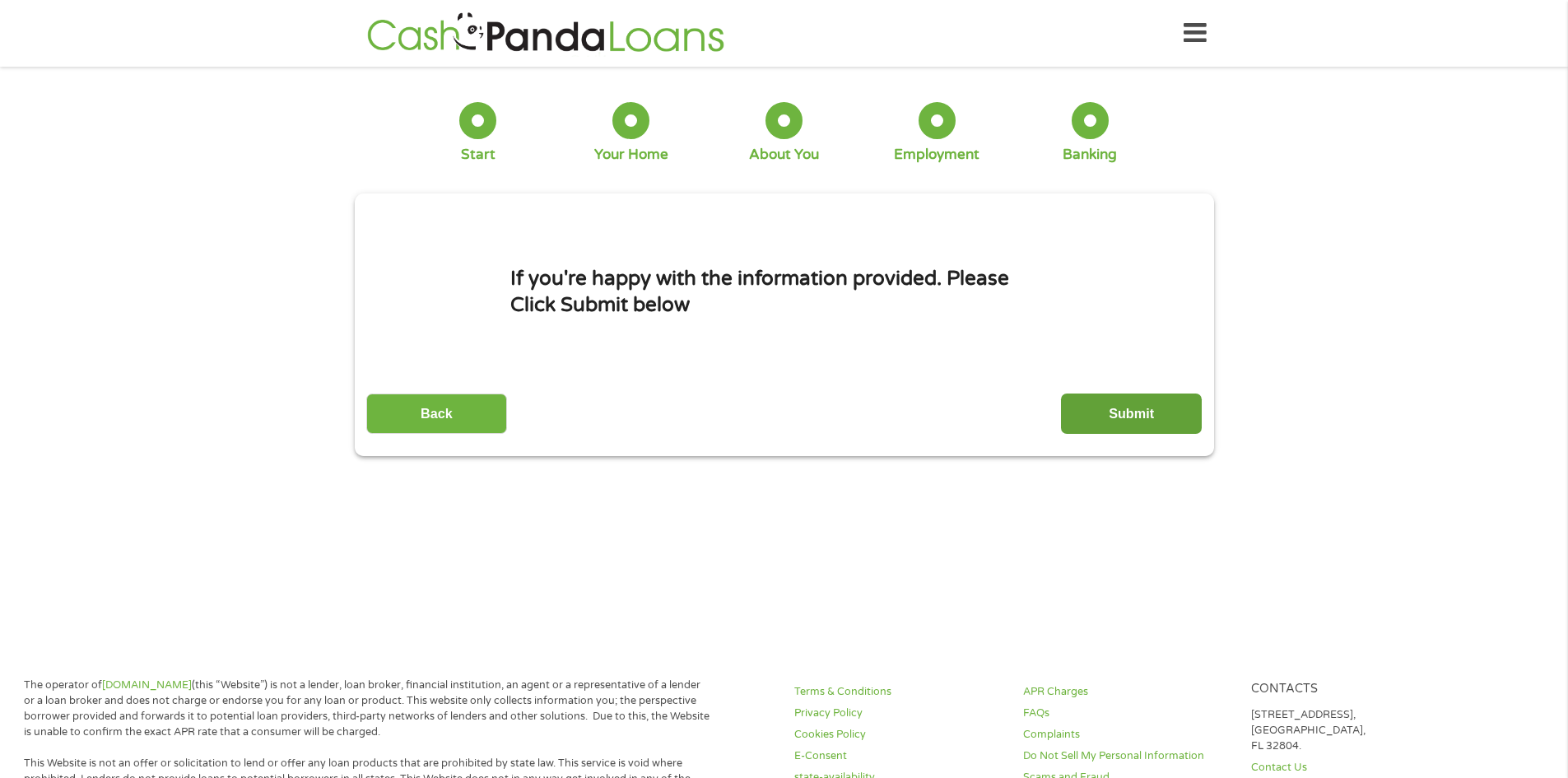
click at [1153, 421] on input "Submit" at bounding box center [1131, 414] width 141 height 40
